Goal: Information Seeking & Learning: Learn about a topic

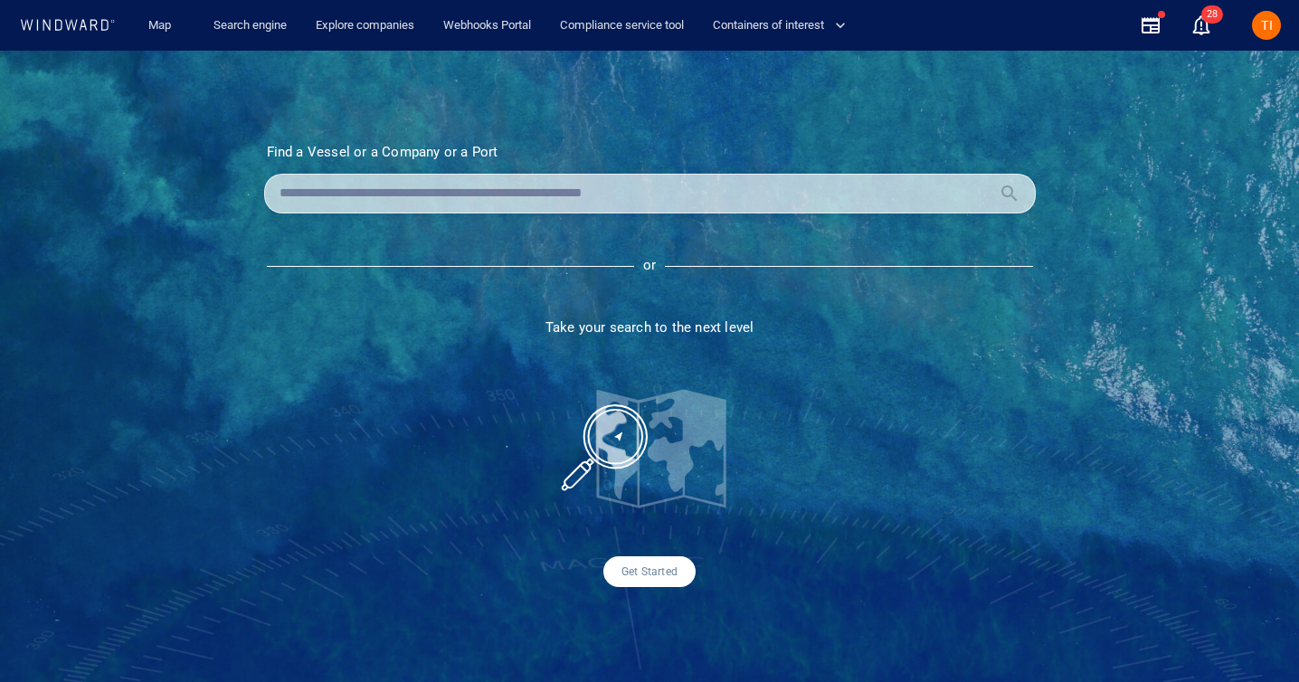
click at [313, 207] on div at bounding box center [649, 194] width 771 height 40
click at [323, 198] on input "text" at bounding box center [635, 193] width 712 height 27
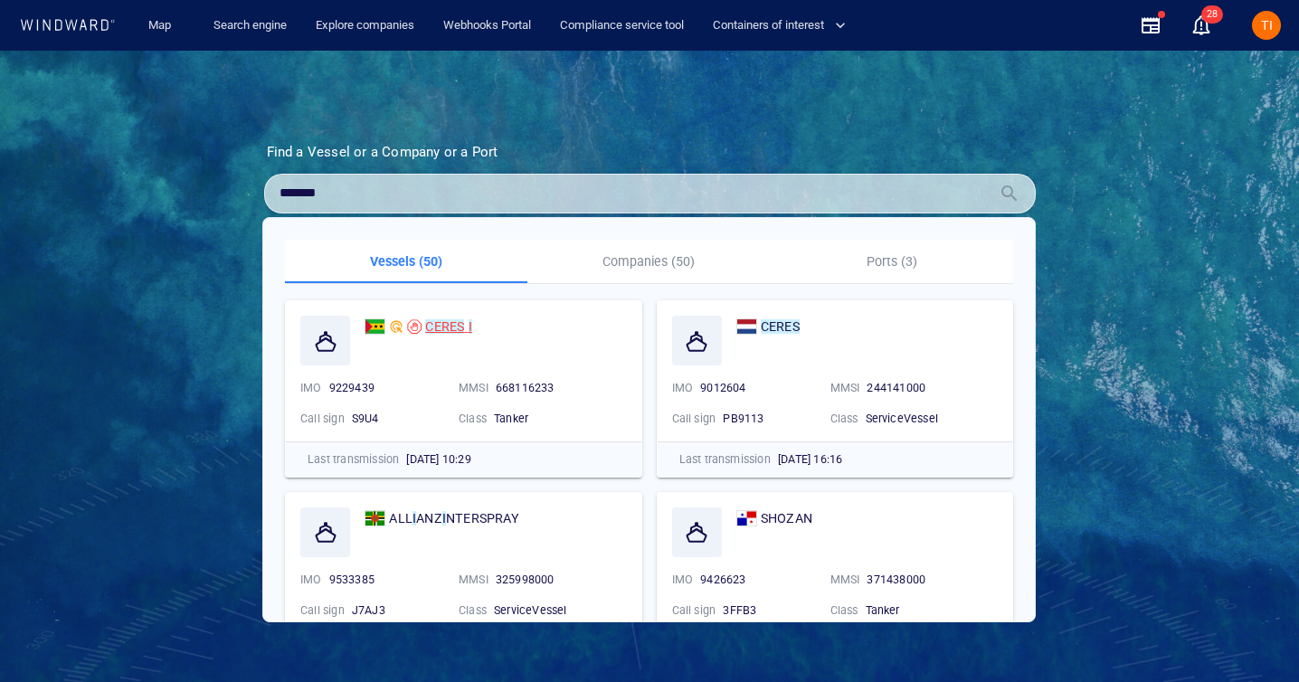
type input "*******"
click at [440, 330] on mark "CERES" at bounding box center [444, 326] width 39 height 14
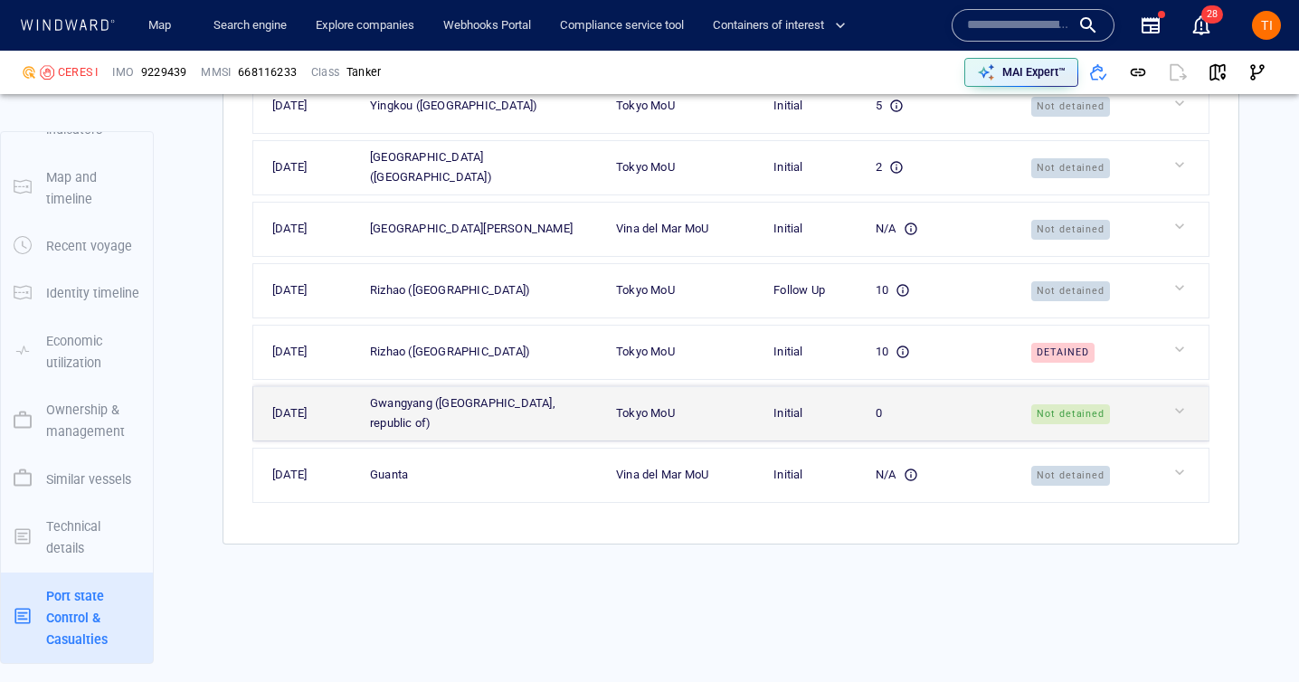
scroll to position [4876, 0]
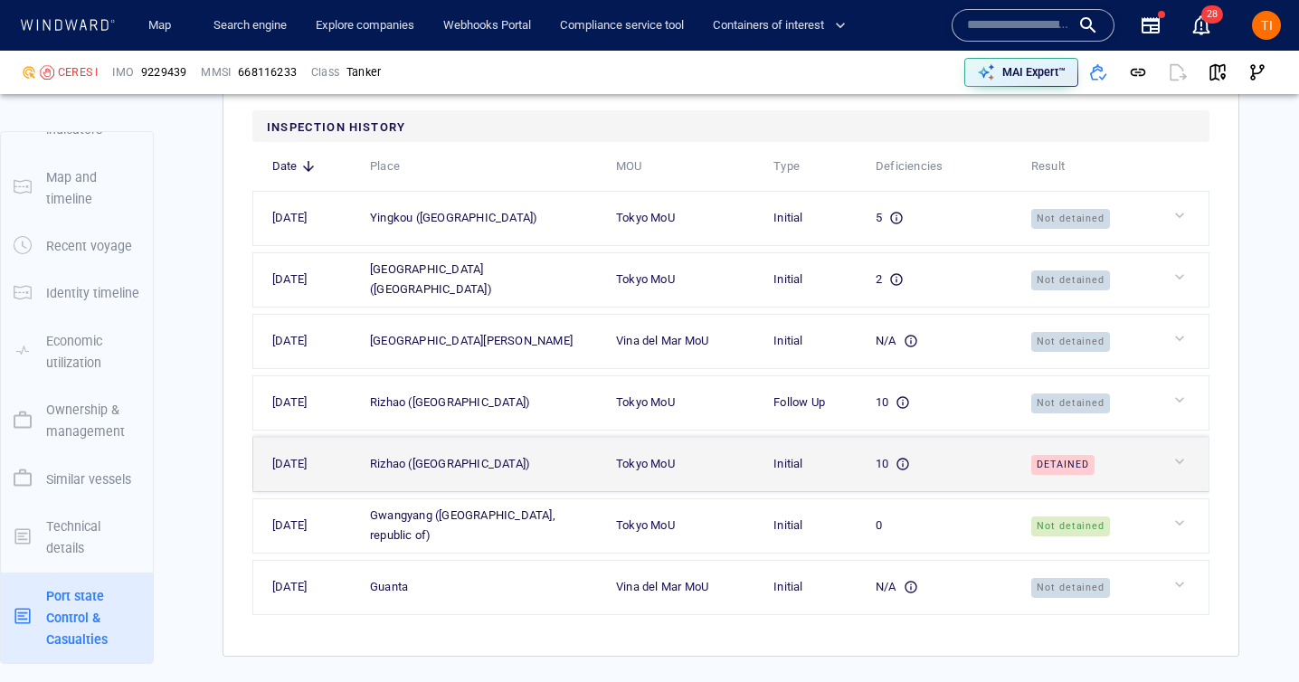
click at [1157, 491] on td at bounding box center [1179, 464] width 57 height 54
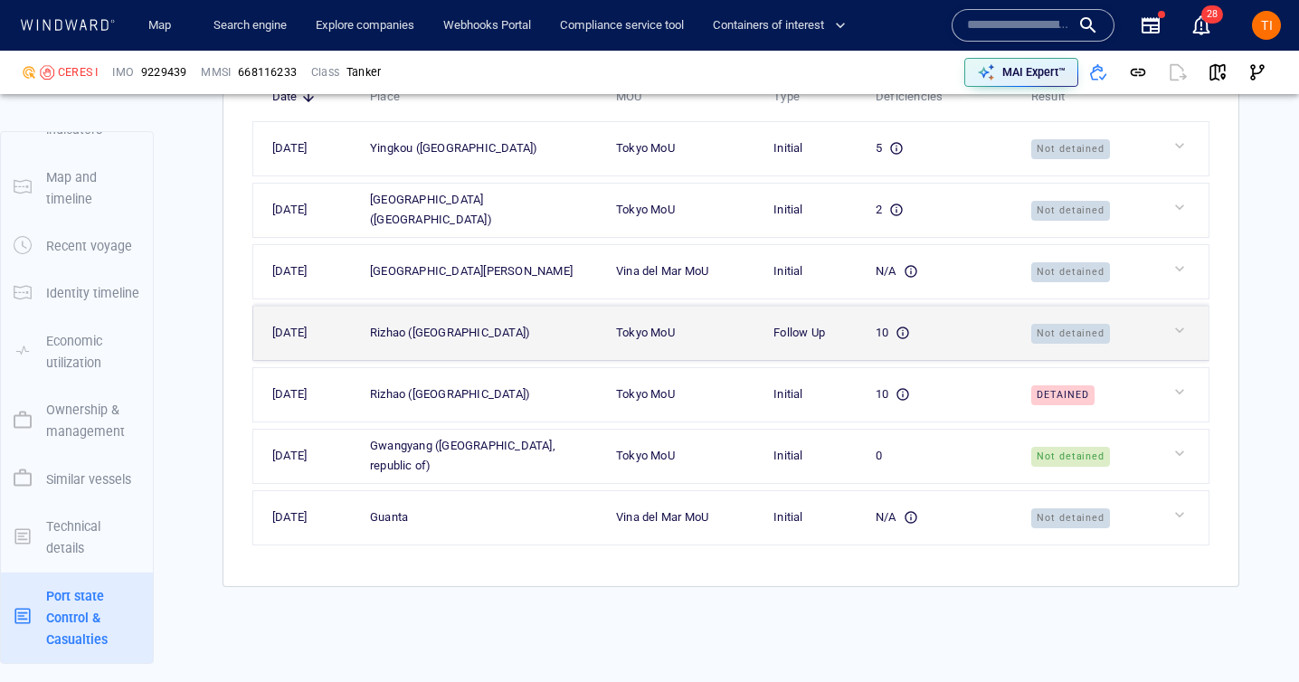
scroll to position [5030, 0]
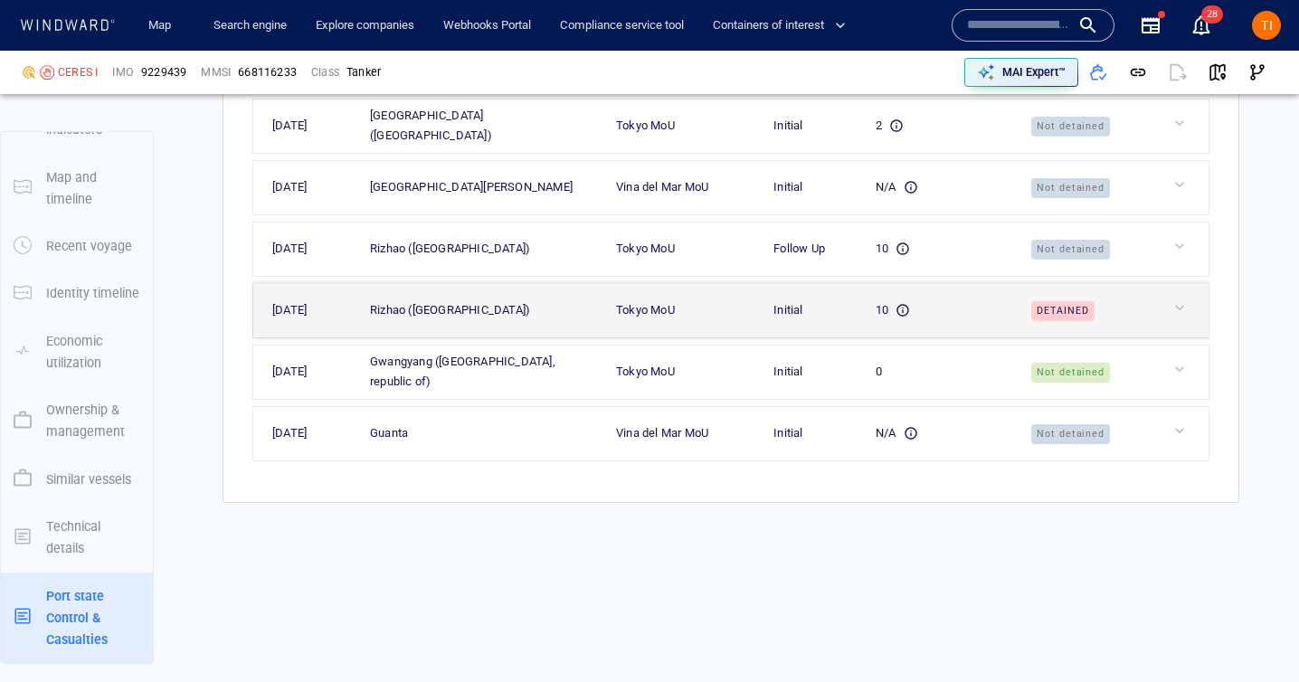
click at [1167, 337] on td at bounding box center [1179, 310] width 57 height 54
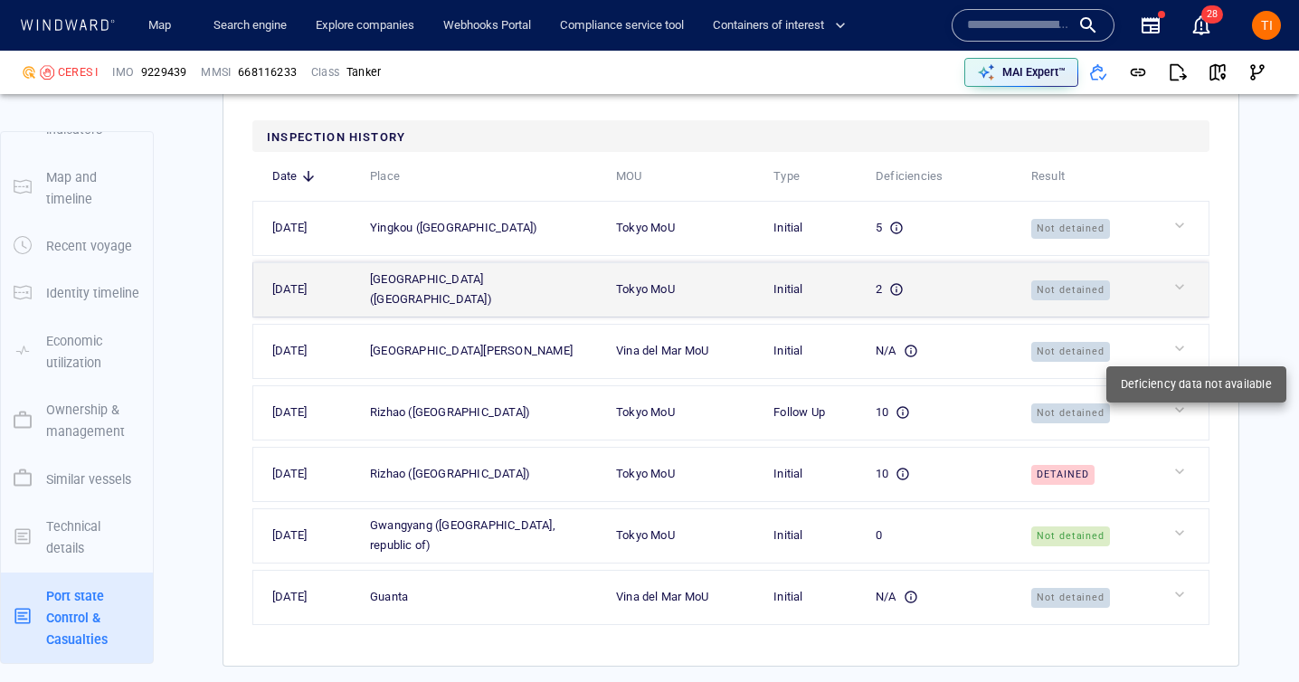
click at [1179, 317] on td at bounding box center [1179, 289] width 57 height 54
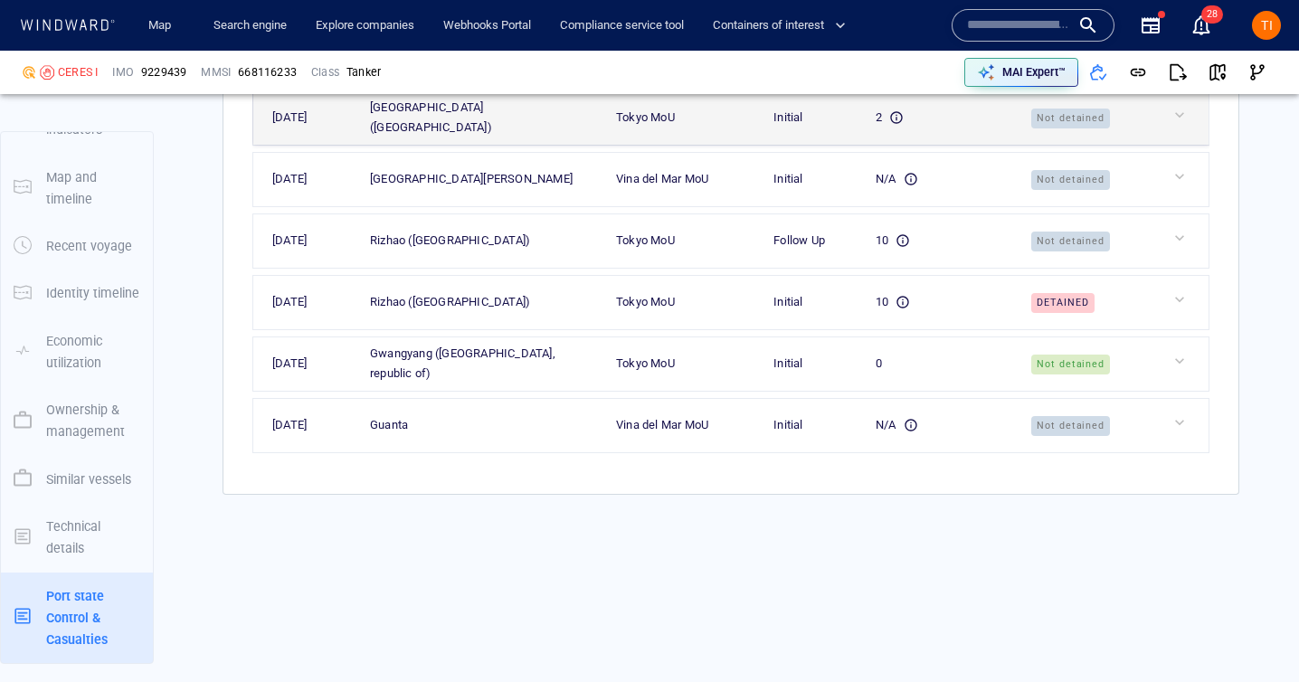
scroll to position [5258, 0]
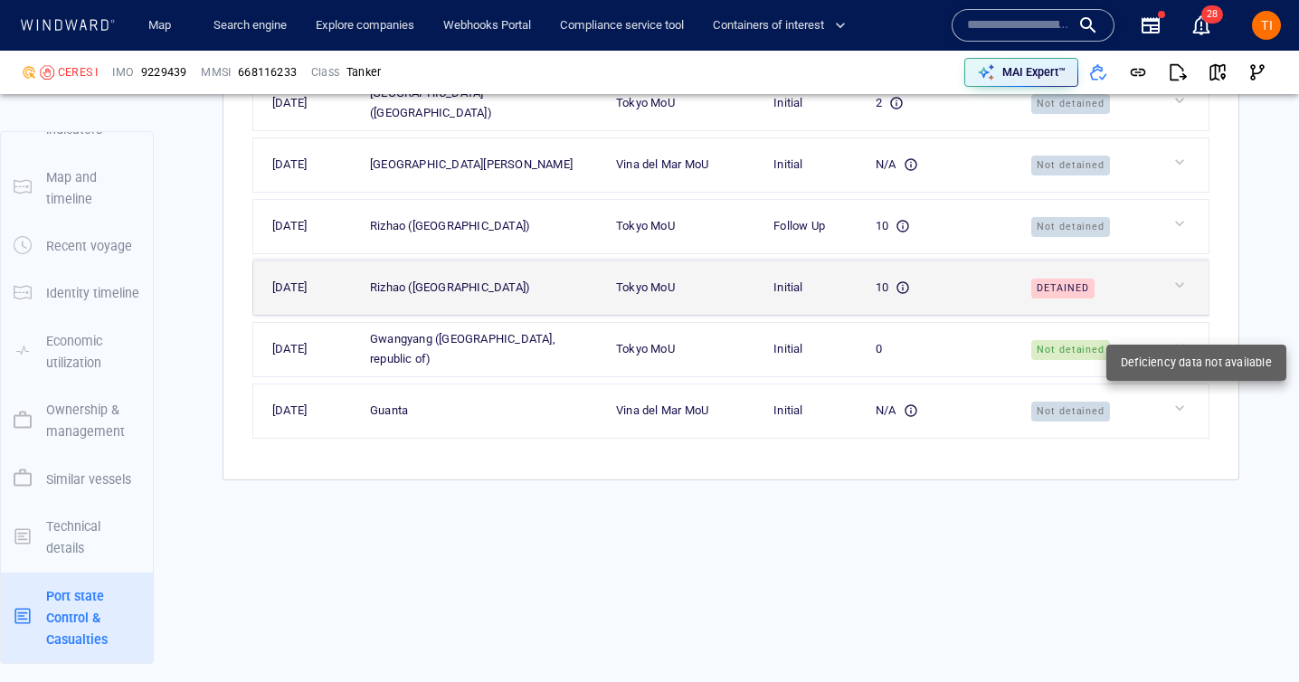
click at [1185, 294] on div at bounding box center [1186, 285] width 33 height 18
click at [1182, 294] on div at bounding box center [1186, 285] width 33 height 18
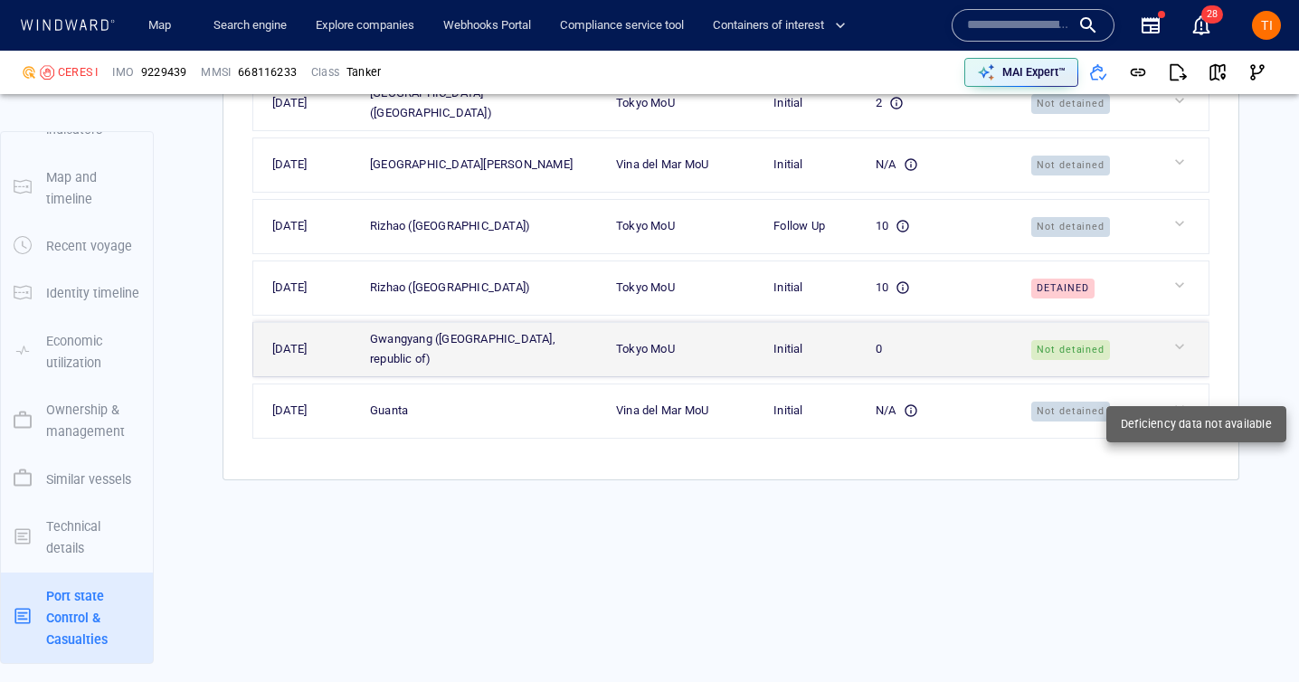
click at [1184, 355] on div at bounding box center [1186, 346] width 33 height 18
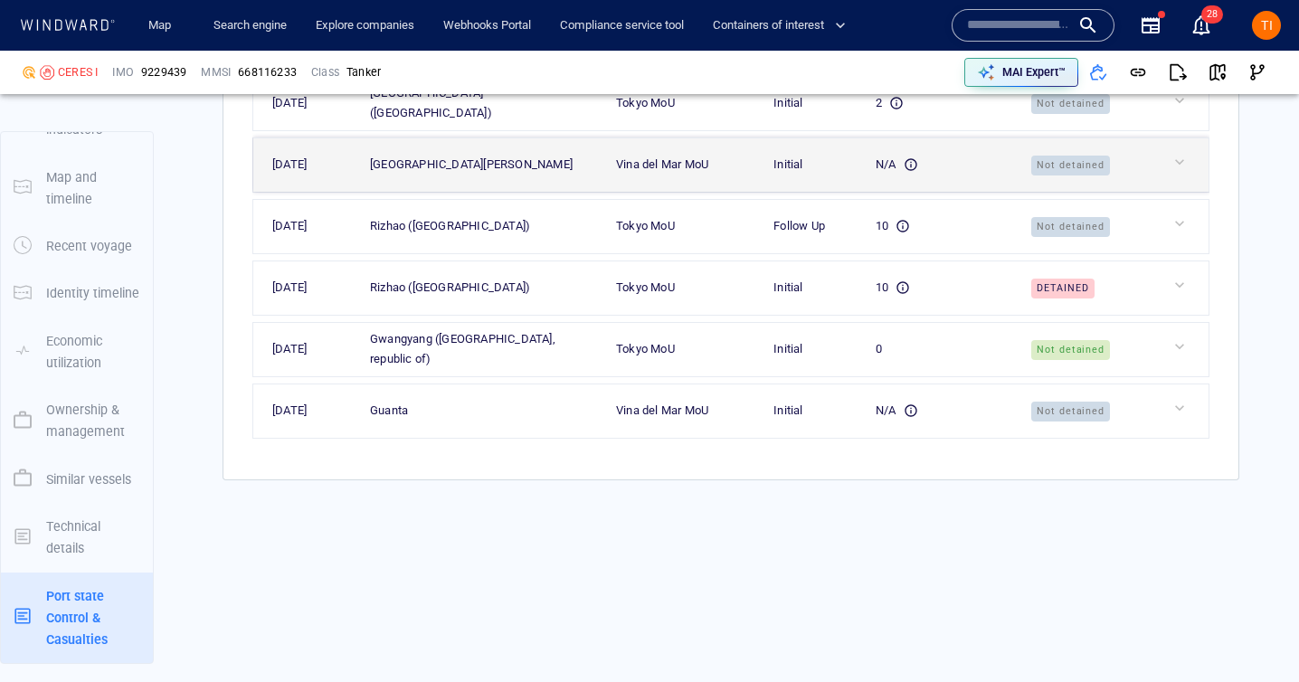
click at [1171, 192] on td at bounding box center [1179, 164] width 57 height 54
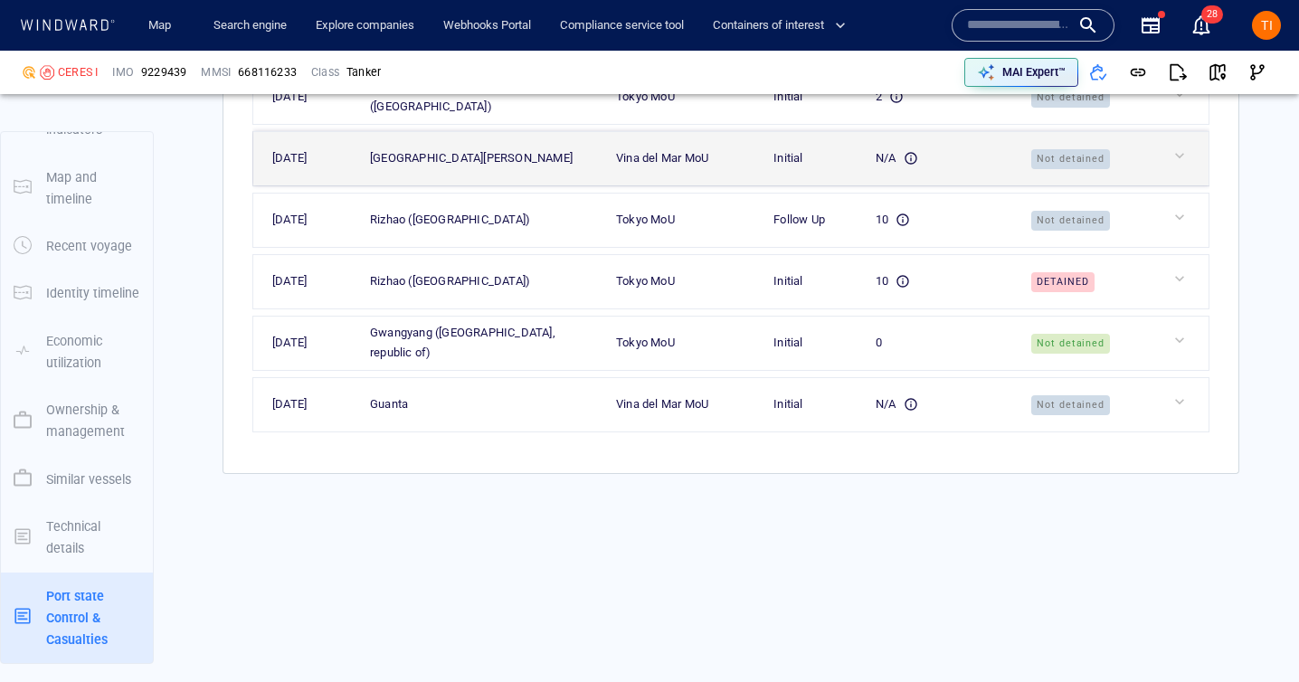
scroll to position [5315, 0]
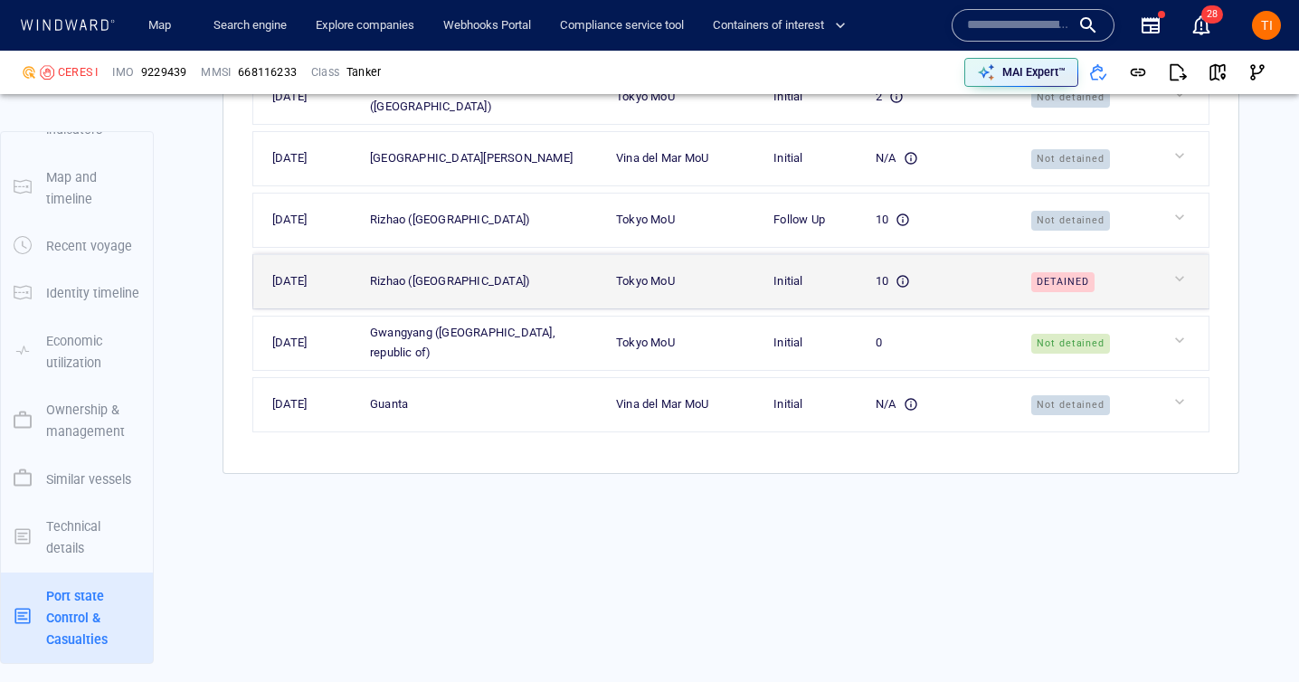
click at [750, 288] on div "Tokyo MoU" at bounding box center [683, 281] width 134 height 20
click at [338, 295] on td "[DATE]" at bounding box center [302, 281] width 99 height 54
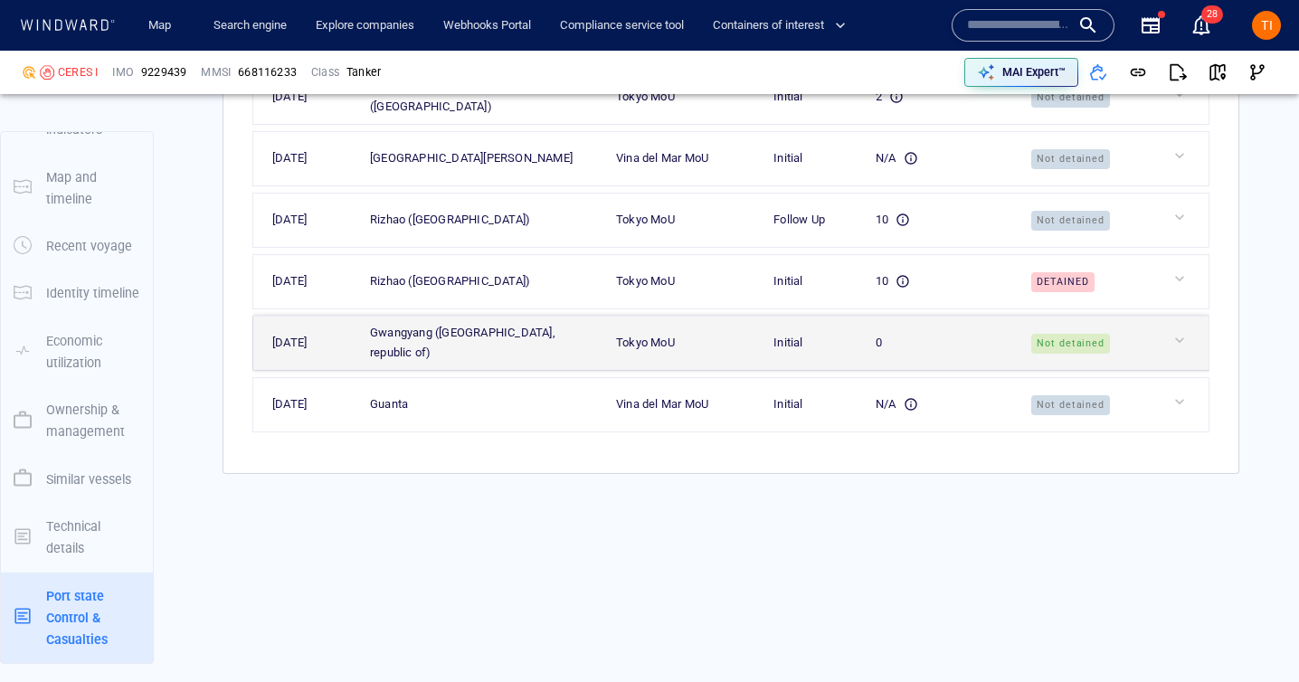
scroll to position [4919, 0]
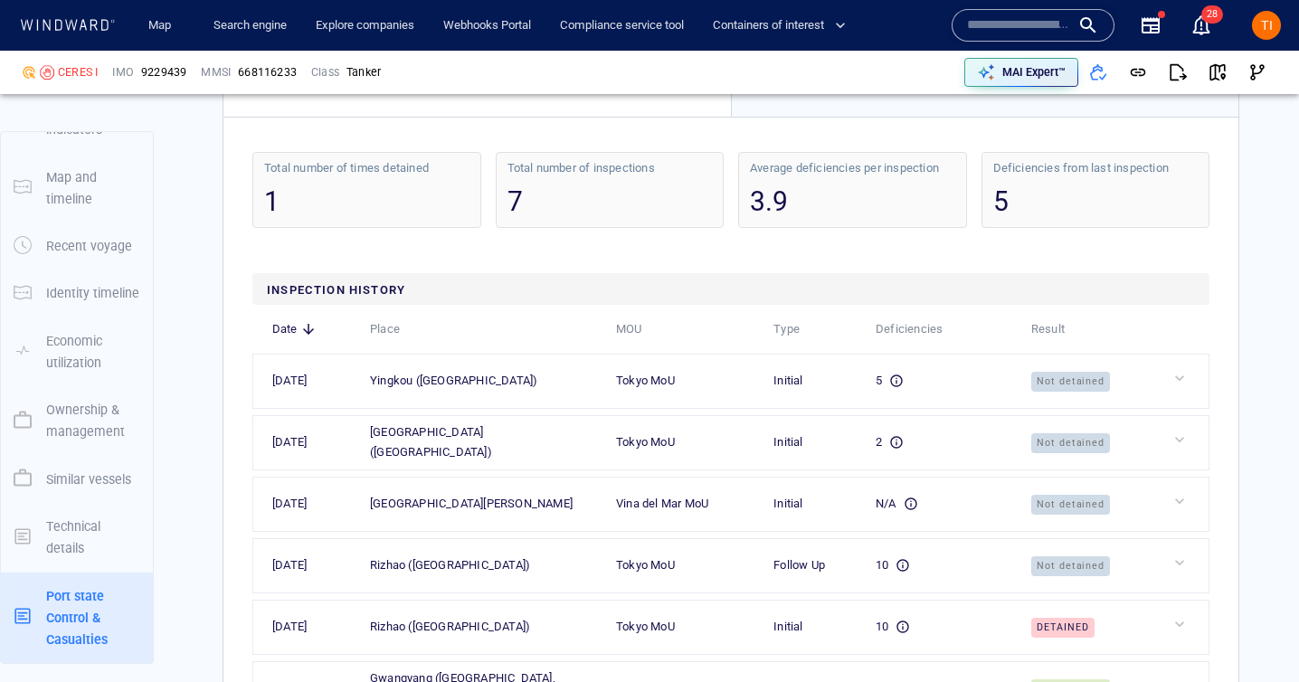
click at [402, 220] on div "1" at bounding box center [366, 201] width 205 height 37
click at [669, 220] on div "7" at bounding box center [609, 201] width 205 height 37
click at [842, 220] on div "3.9" at bounding box center [852, 201] width 205 height 37
click at [1107, 220] on div "5" at bounding box center [1095, 201] width 205 height 37
drag, startPoint x: 839, startPoint y: 115, endPoint x: 802, endPoint y: 231, distance: 122.4
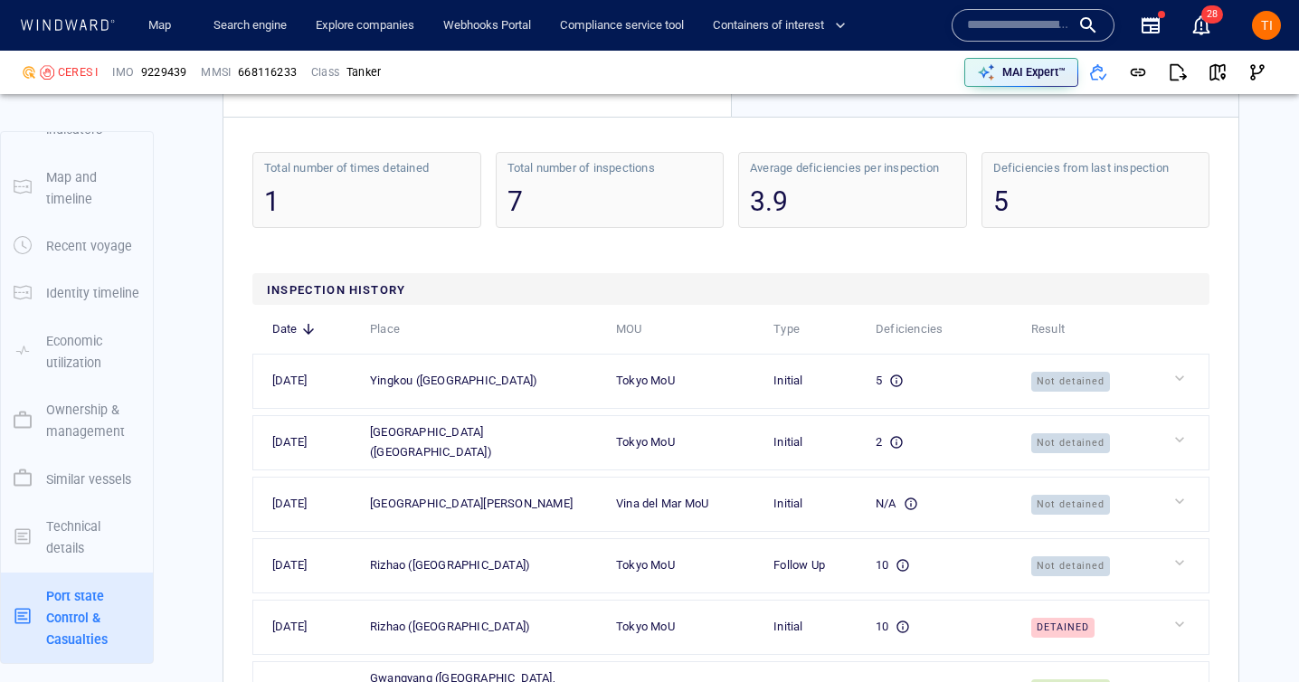
click at [838, 80] on div "Casualties 2" at bounding box center [813, 72] width 63 height 15
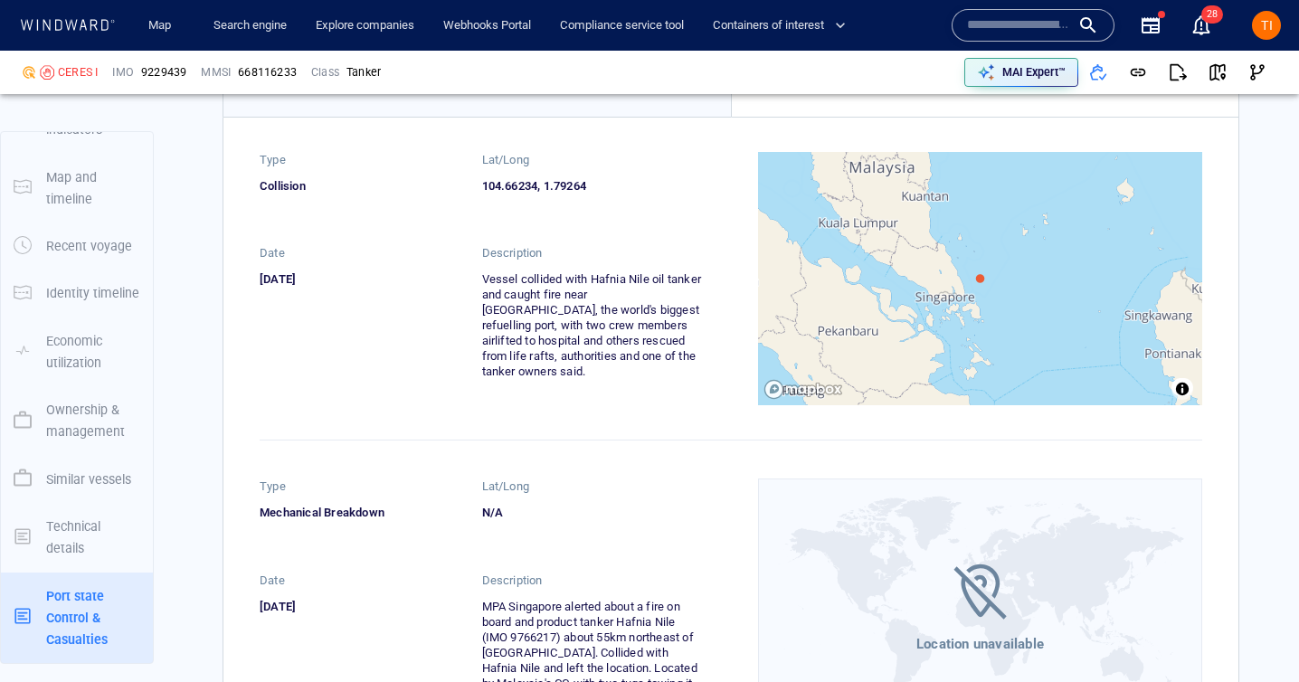
scroll to position [4922, 0]
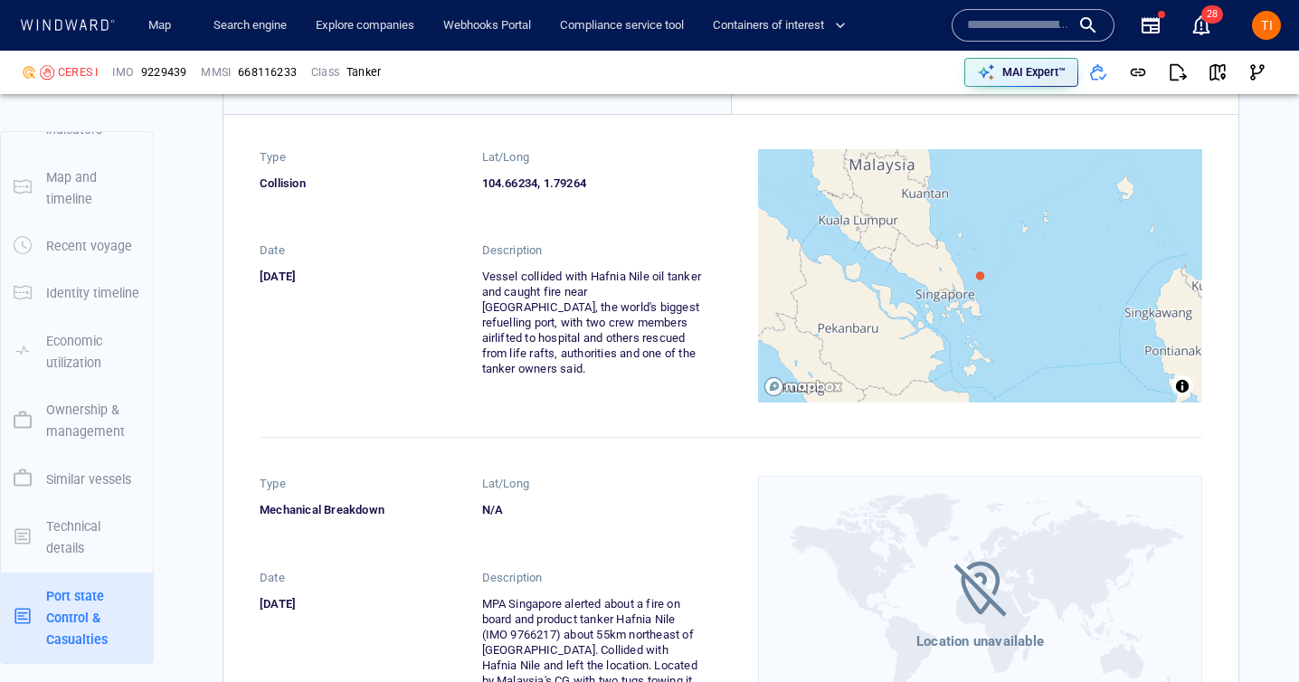
click at [556, 114] on button "Port state Control" at bounding box center [476, 77] width 507 height 74
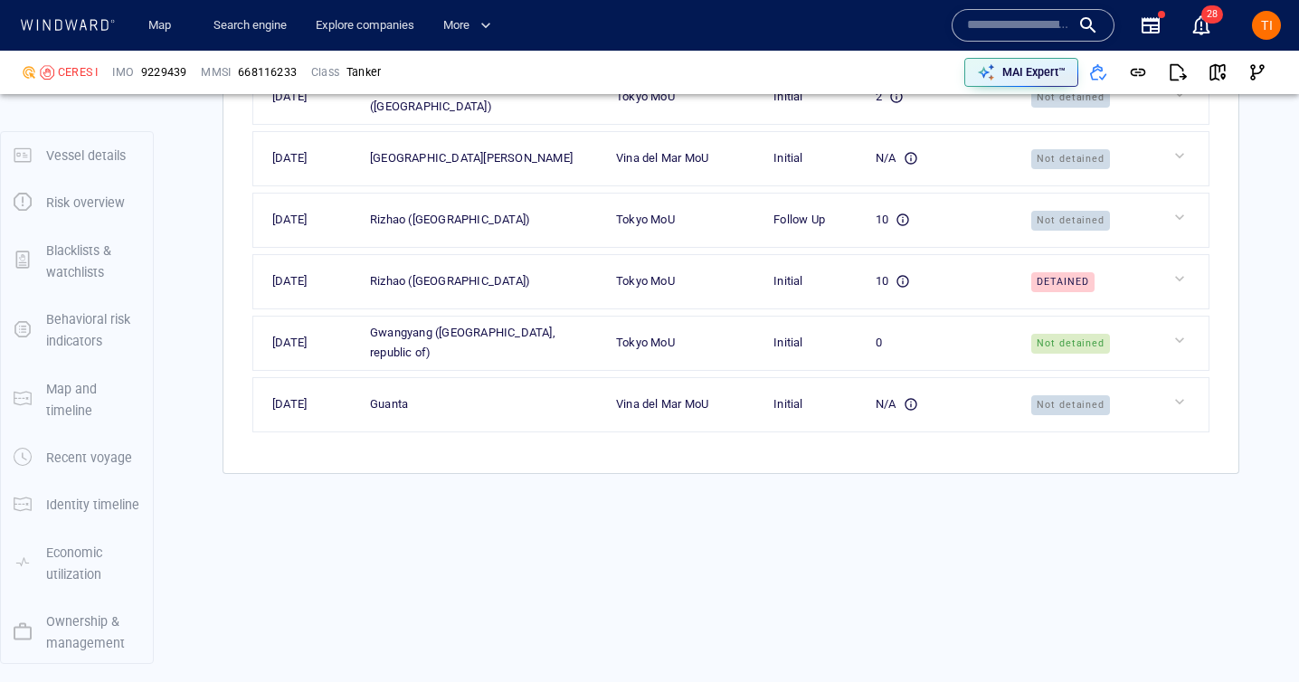
scroll to position [213, 0]
